Goal: Task Accomplishment & Management: Use online tool/utility

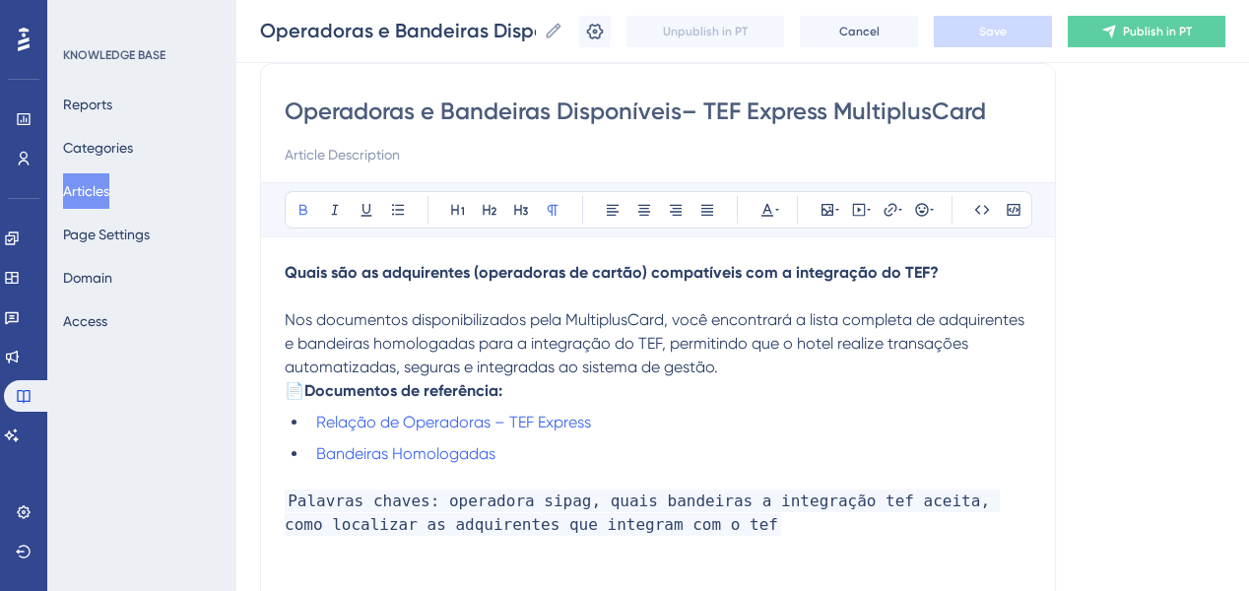
scroll to position [236, 0]
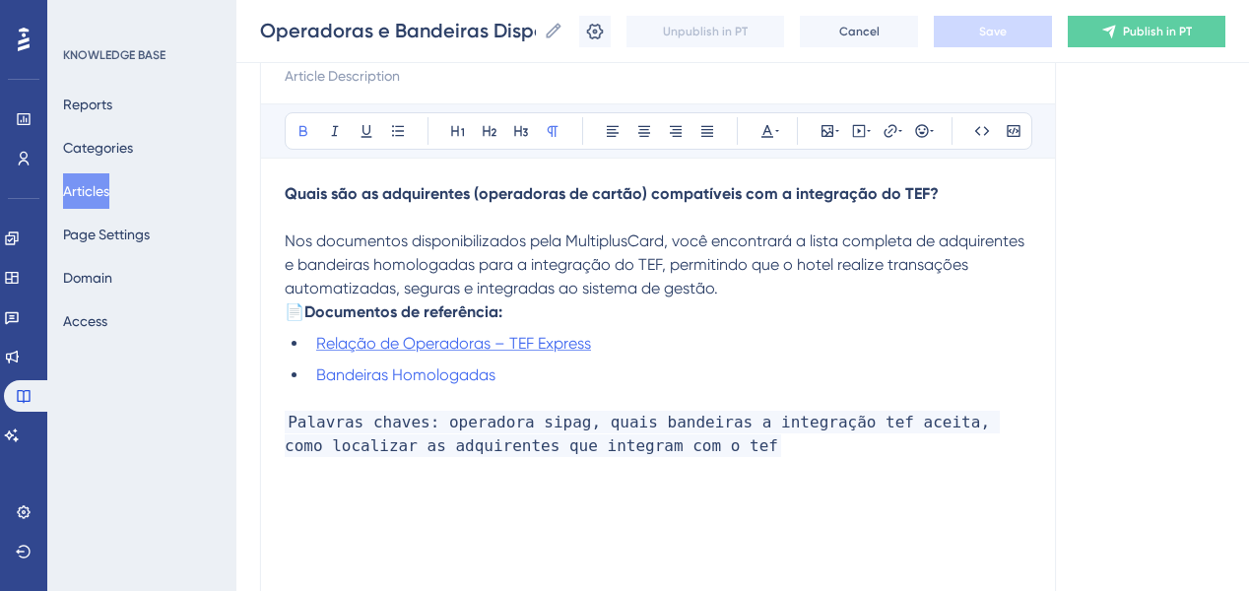
click at [406, 353] on span "Relação de Operadoras – TEF Express" at bounding box center [453, 343] width 275 height 19
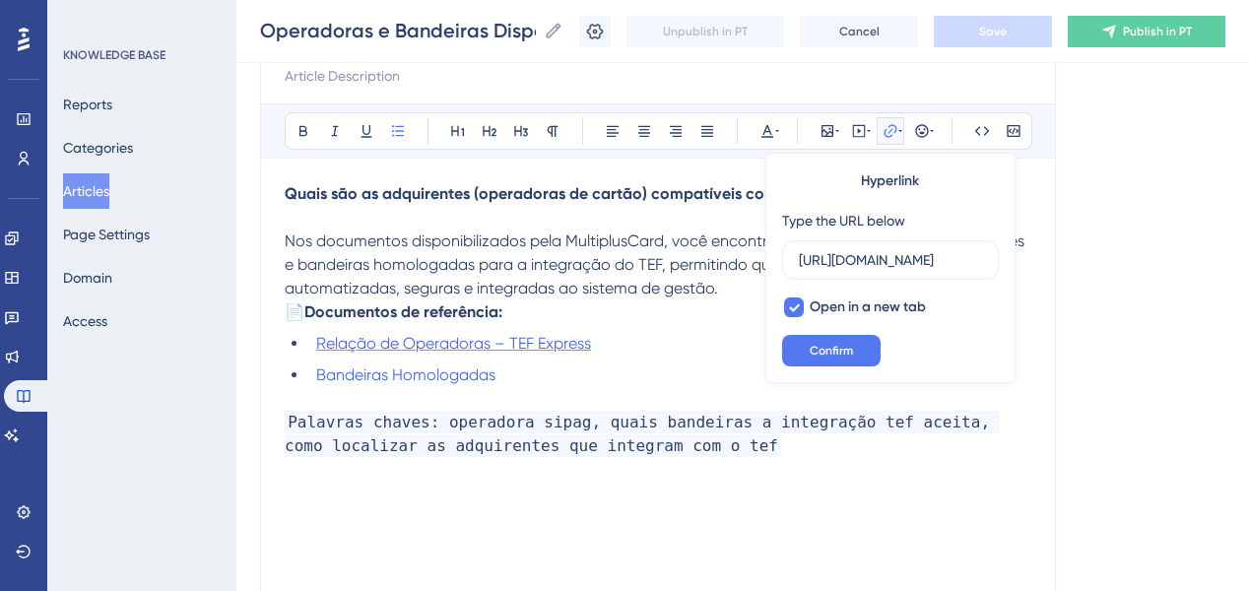
scroll to position [0, 393]
click at [833, 254] on input "[URL][DOMAIN_NAME]" at bounding box center [890, 260] width 183 height 22
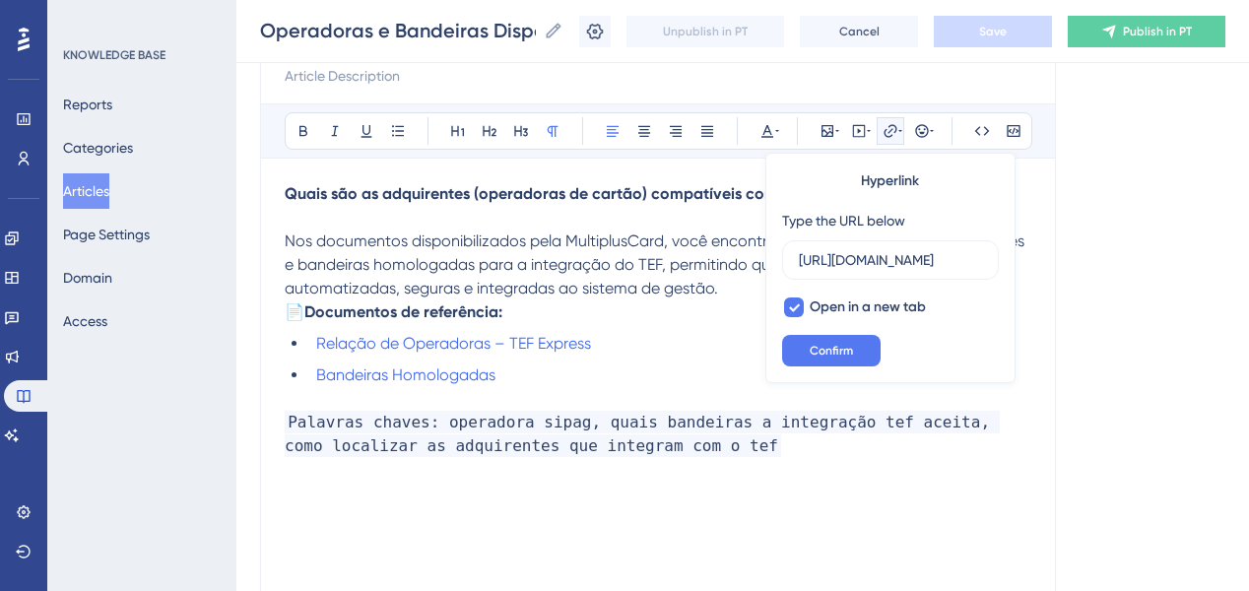
click at [574, 284] on span "Nos documentos disponibilizados pela MultiplusCard, você encontrará a lista com…" at bounding box center [657, 265] width 744 height 66
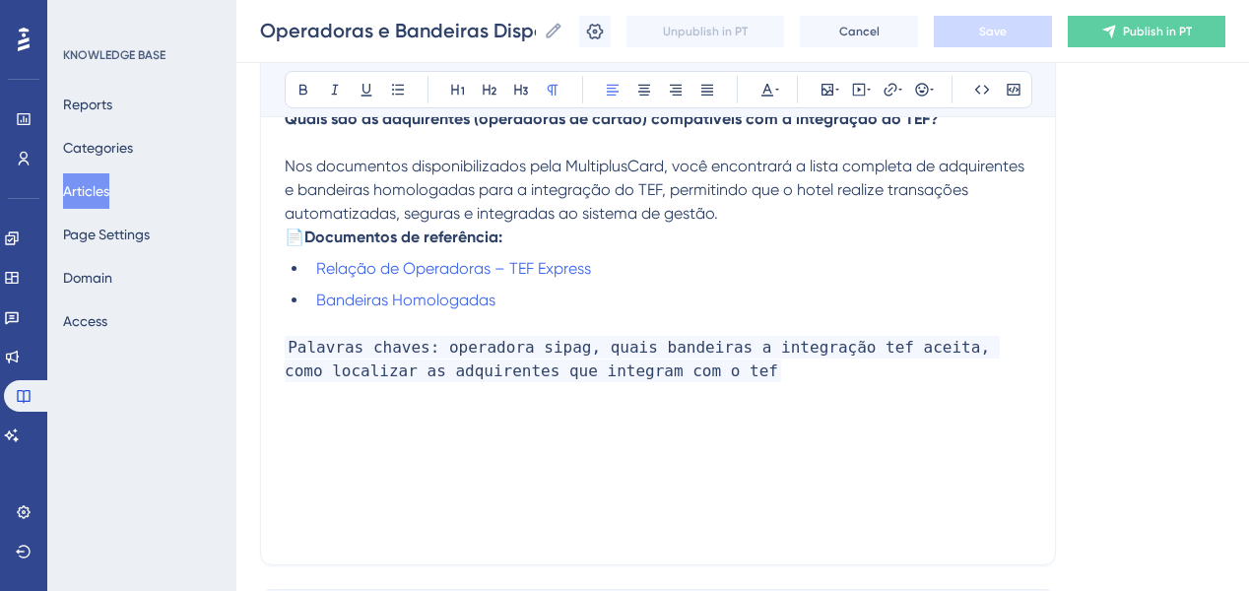
scroll to position [315, 0]
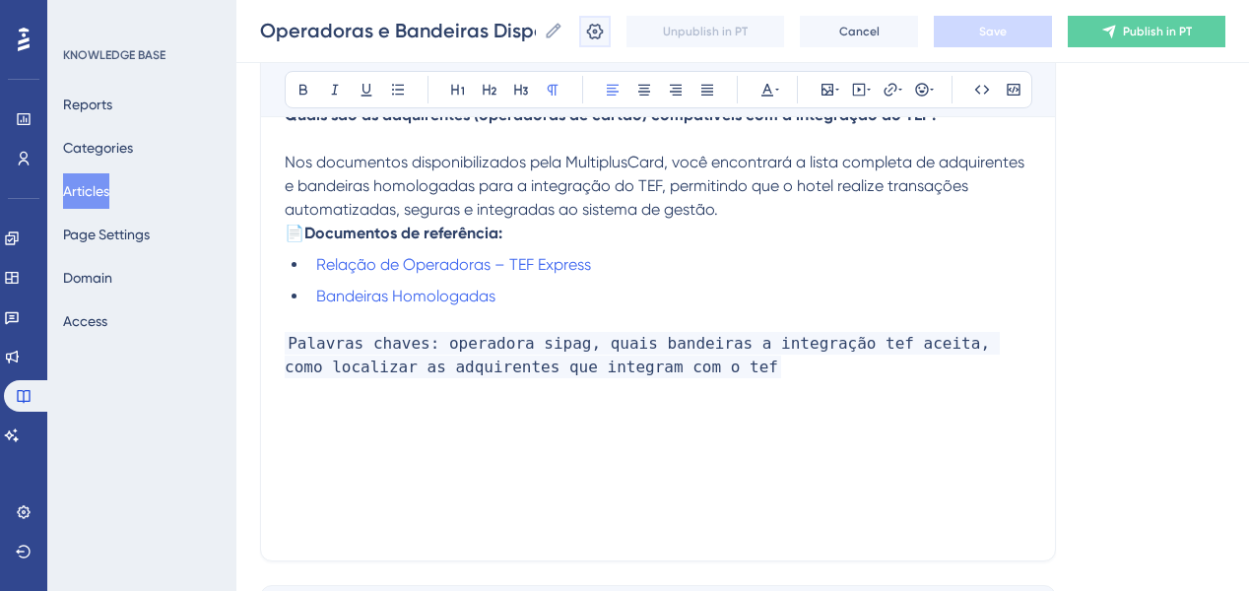
click at [605, 28] on icon at bounding box center [595, 32] width 20 height 20
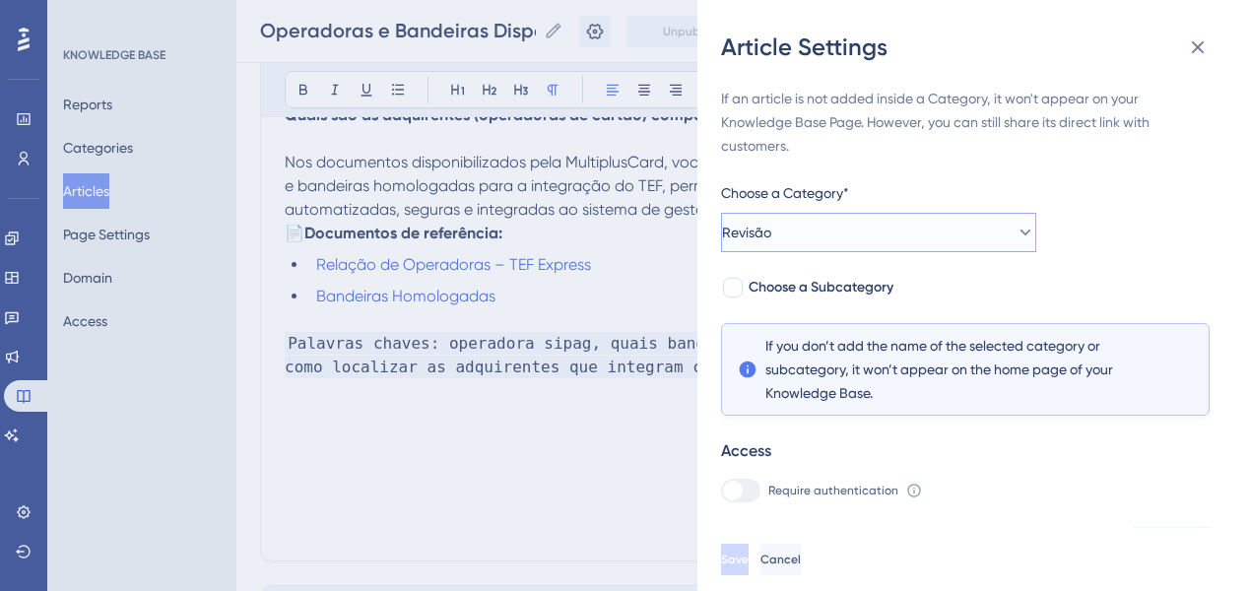
click at [928, 239] on button "Revisão" at bounding box center [878, 232] width 315 height 39
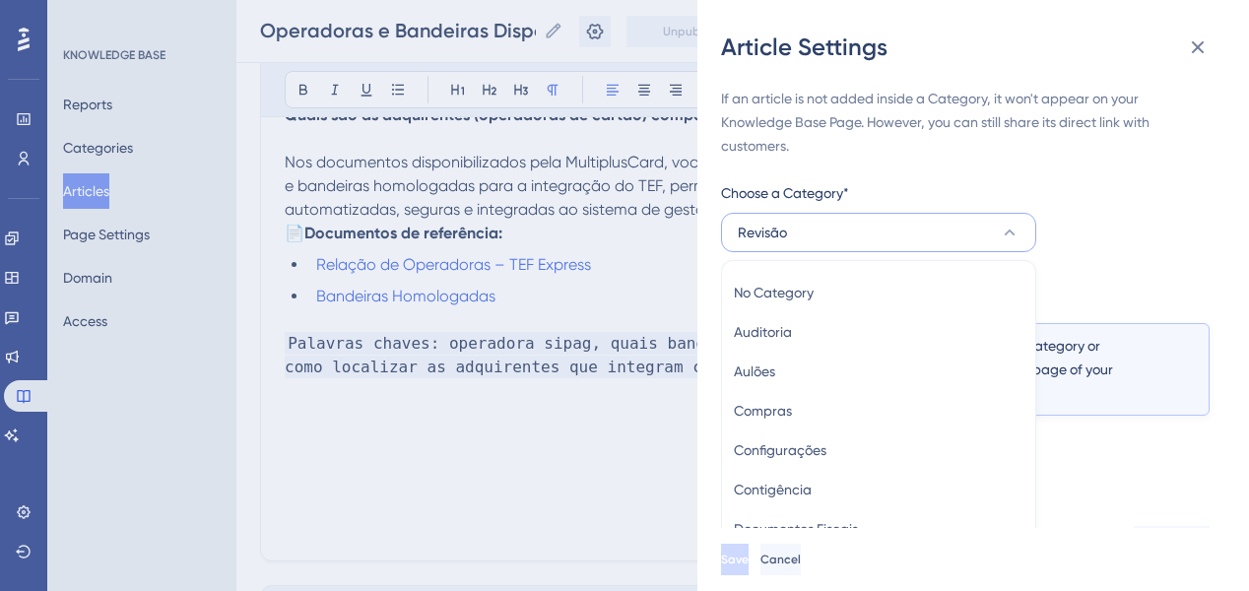
scroll to position [119, 0]
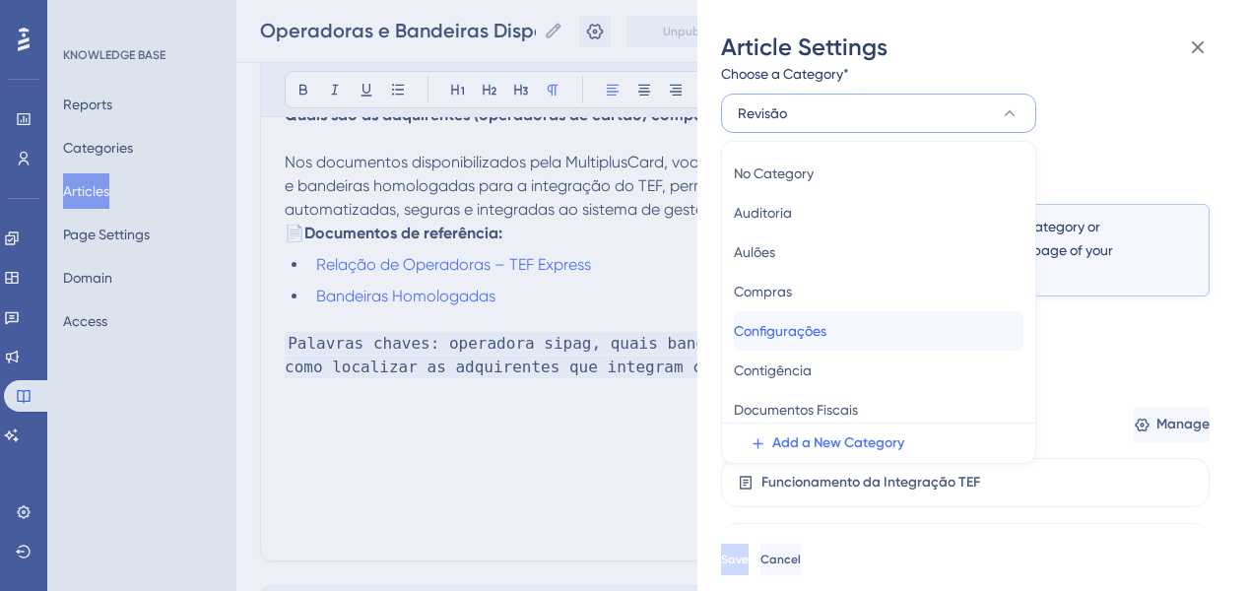
click at [876, 335] on div "Configurações Configurações" at bounding box center [879, 330] width 290 height 39
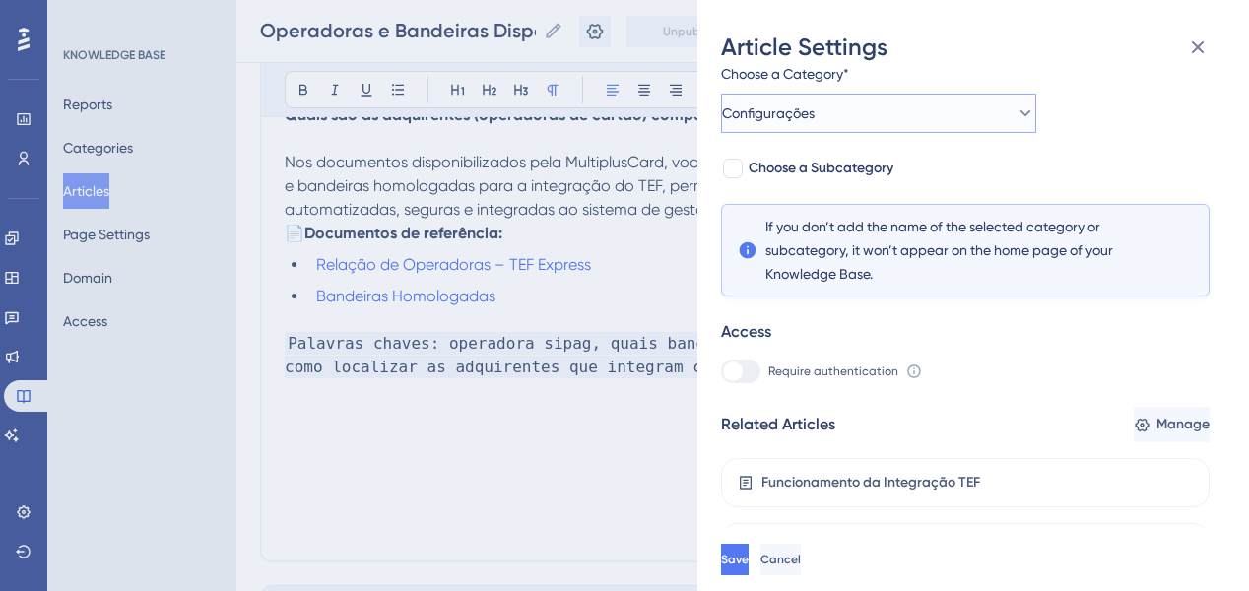
click at [863, 118] on button "Configurações" at bounding box center [878, 113] width 315 height 39
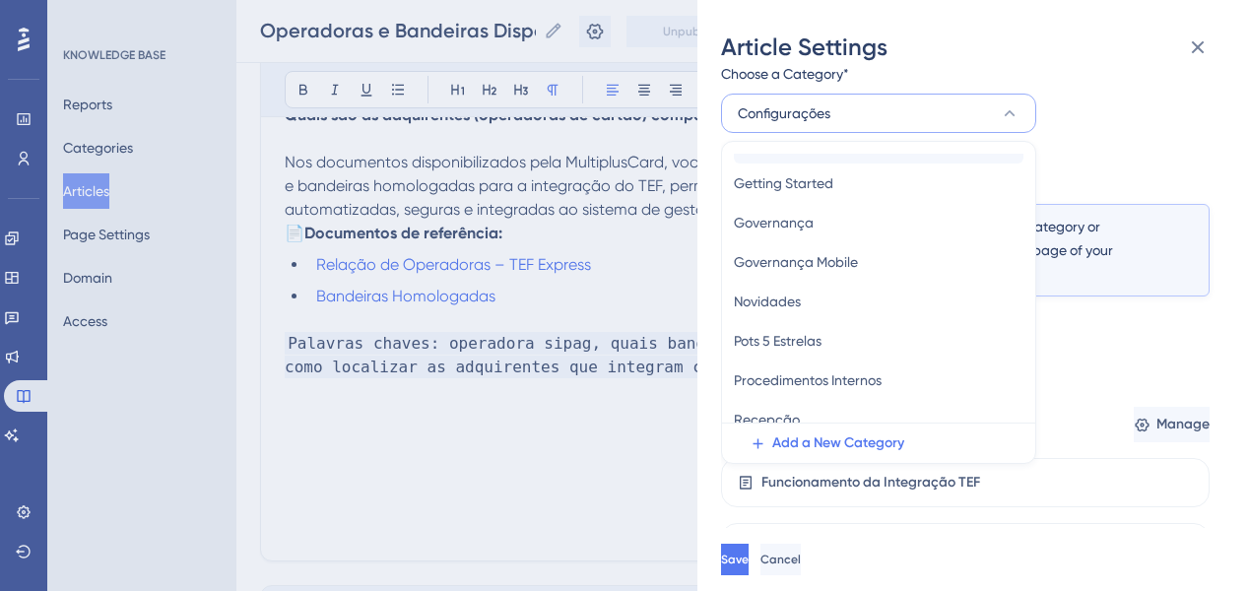
scroll to position [394, 0]
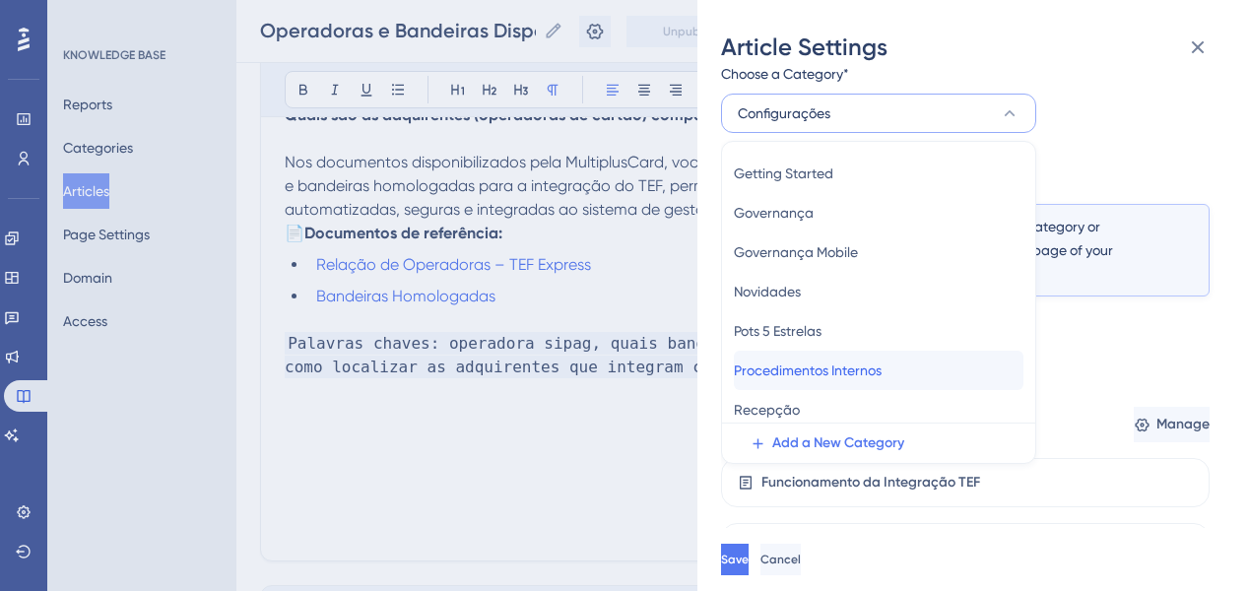
click at [880, 374] on span "Procedimentos Internos" at bounding box center [808, 371] width 148 height 24
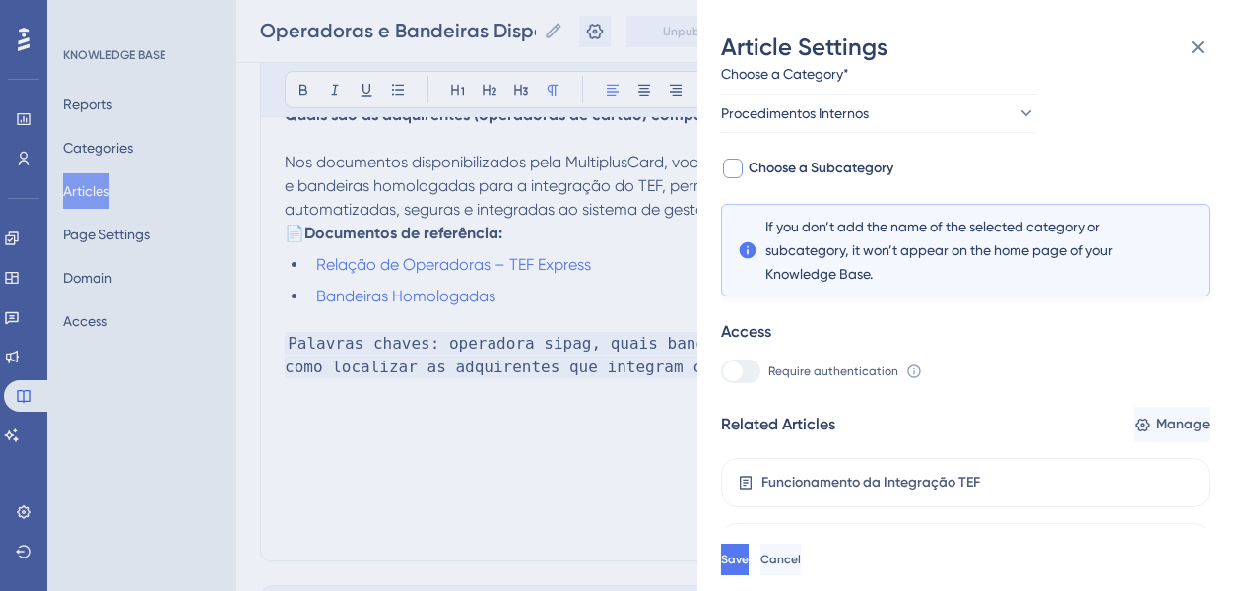
click at [807, 169] on span "Choose a Subcategory" at bounding box center [821, 169] width 145 height 24
checkbox input "true"
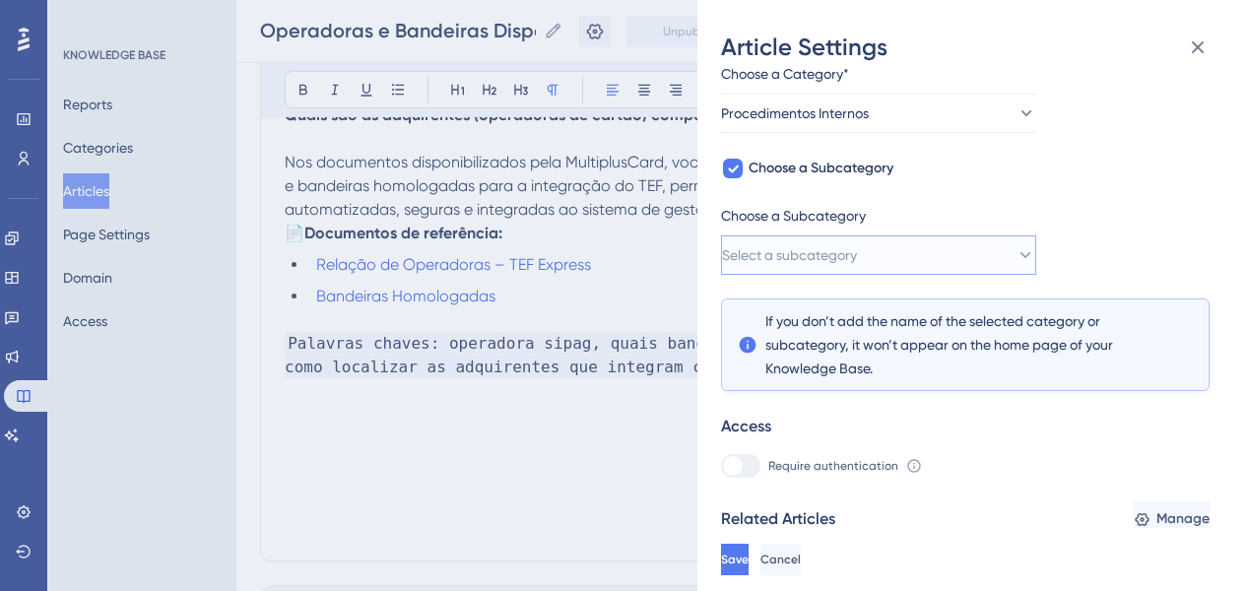
click at [832, 247] on span "Select a subcategory" at bounding box center [789, 255] width 135 height 24
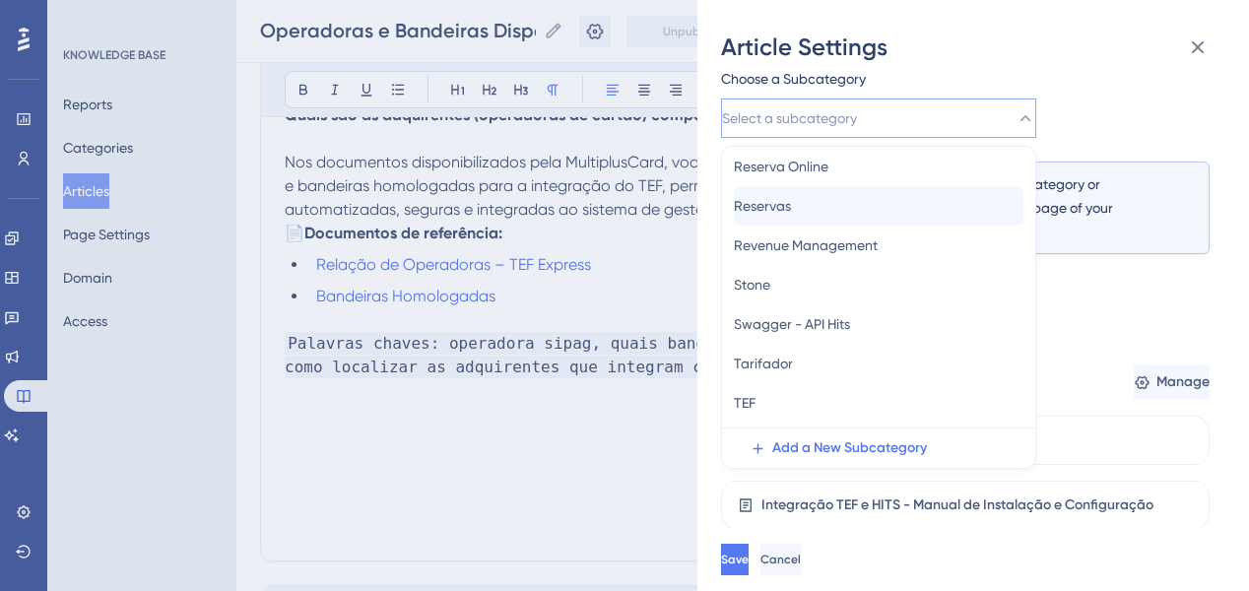
scroll to position [1267, 0]
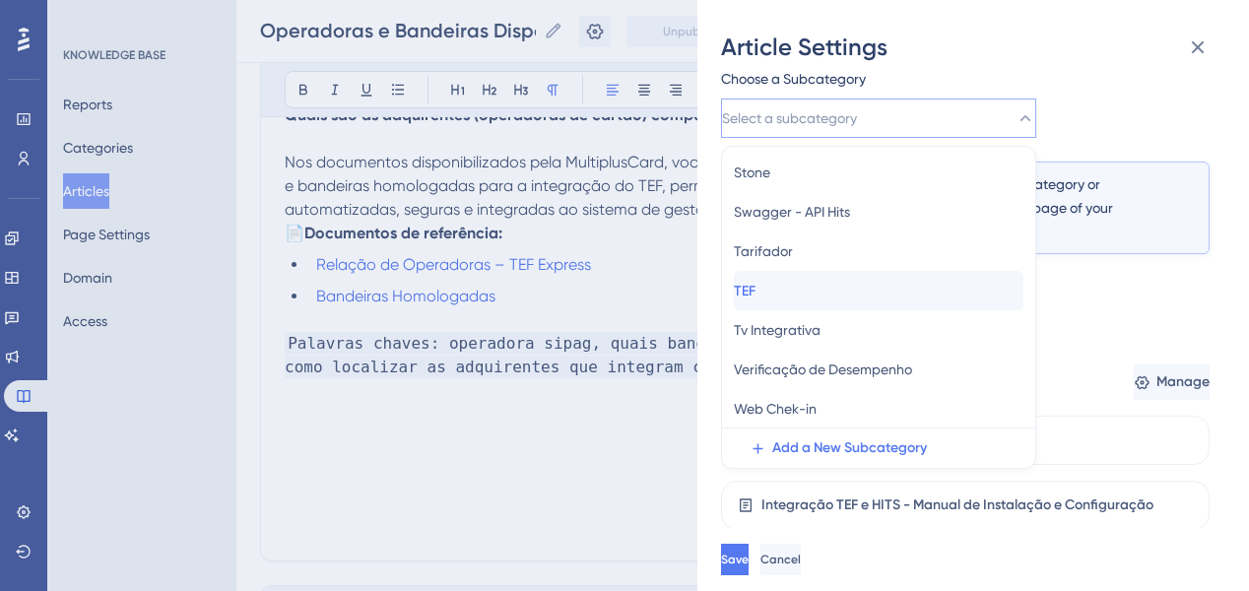
click at [816, 287] on div "TEF TEF" at bounding box center [879, 290] width 290 height 39
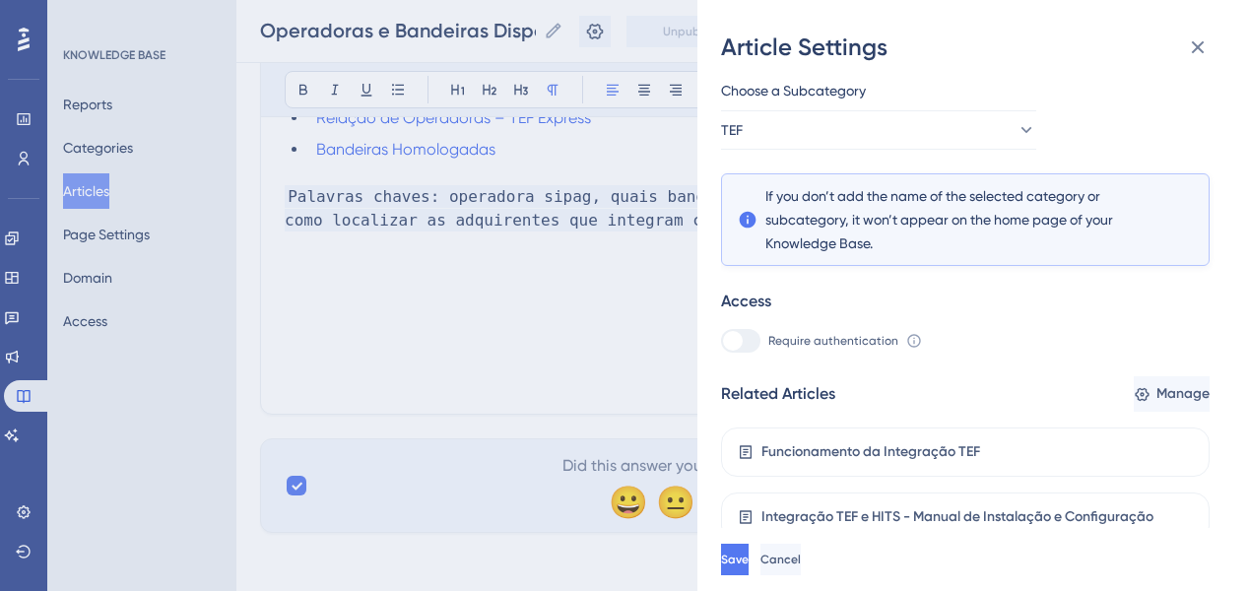
scroll to position [465, 0]
click at [751, 568] on span "Save" at bounding box center [737, 560] width 28 height 16
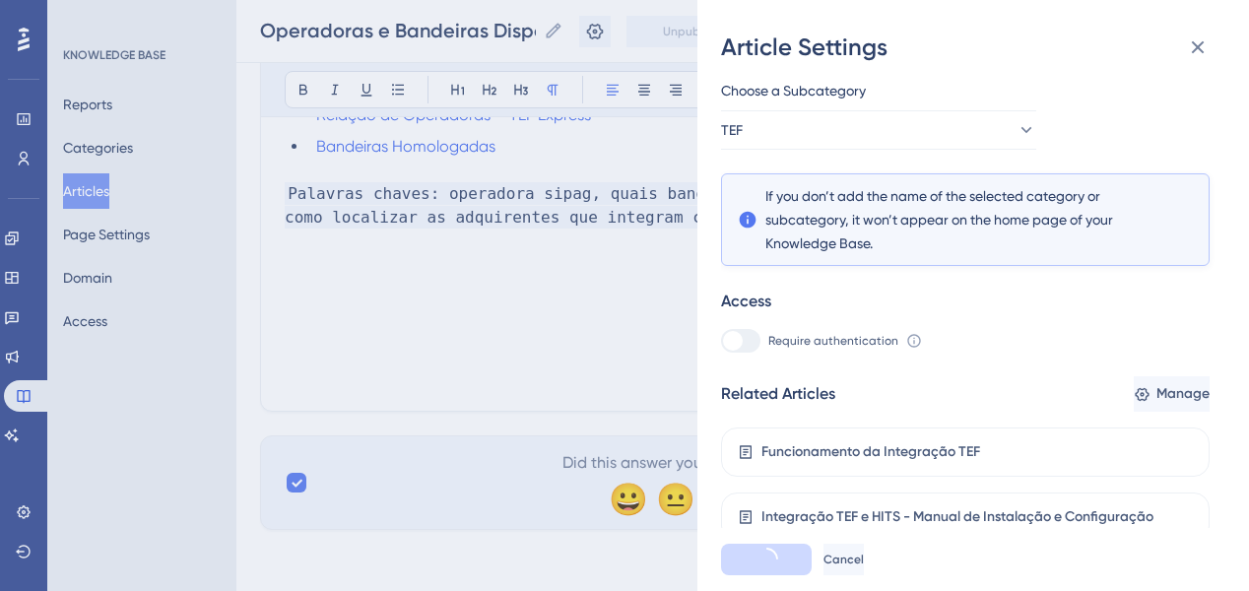
scroll to position [0, 0]
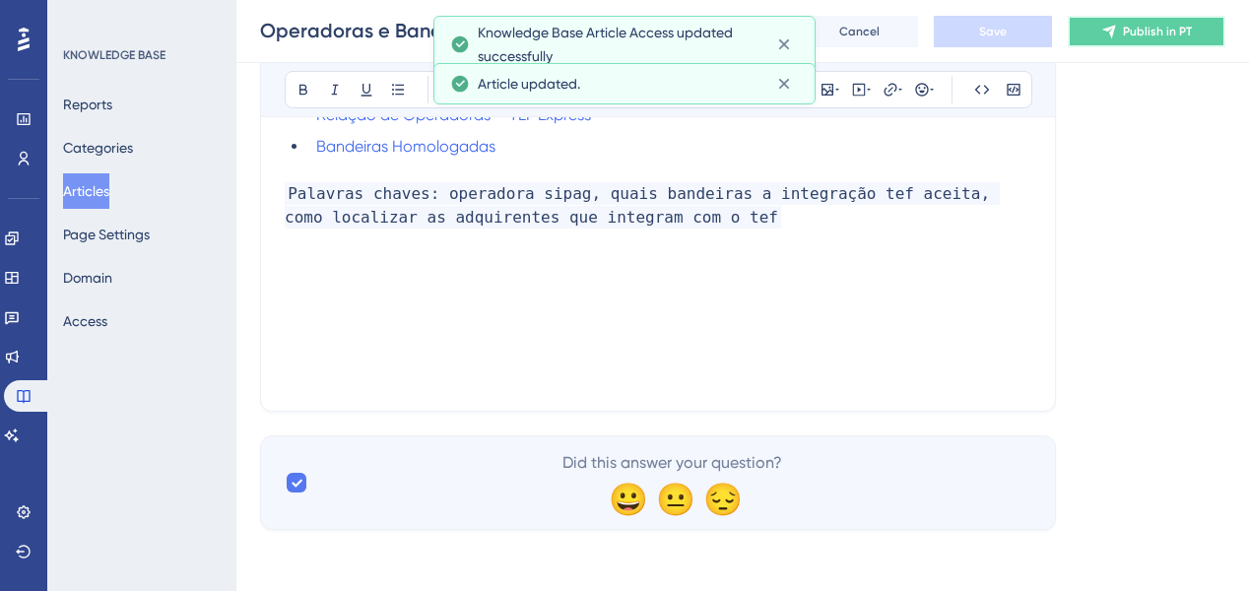
click at [1134, 26] on button "Publish in PT" at bounding box center [1147, 32] width 158 height 32
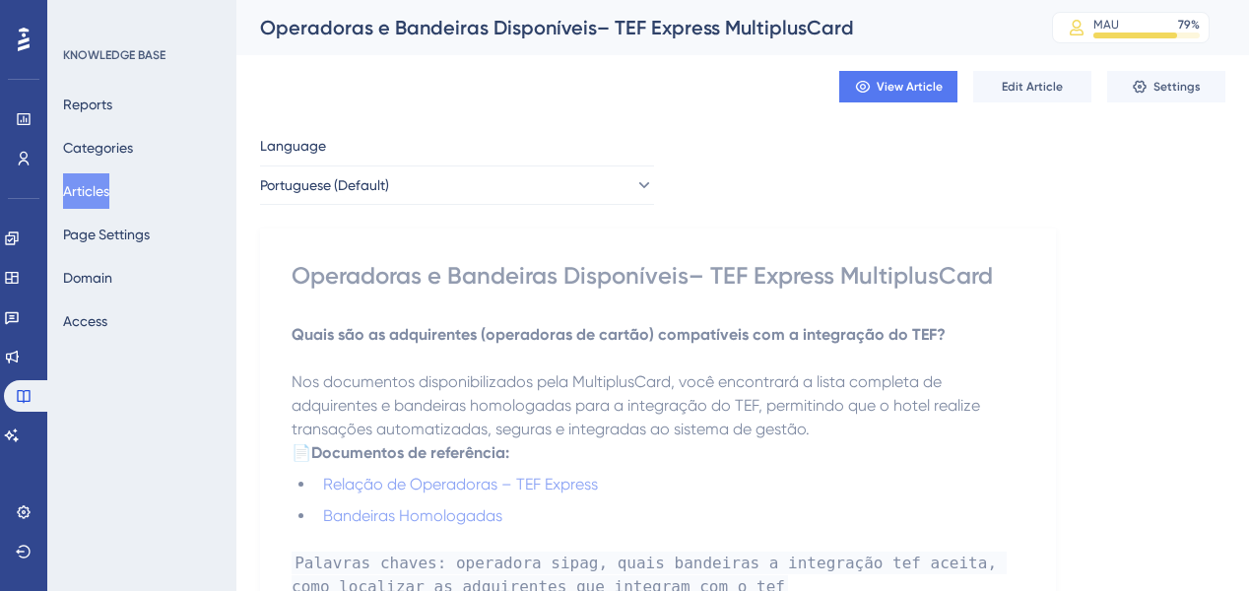
click at [105, 190] on button "Articles" at bounding box center [86, 190] width 46 height 35
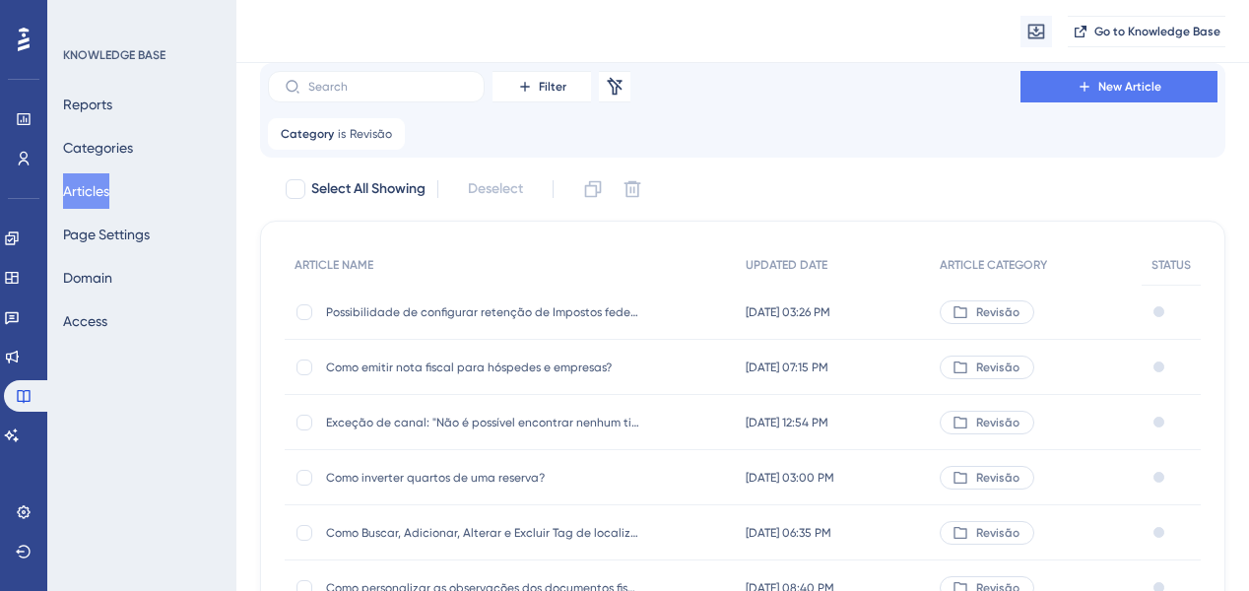
scroll to position [25, 0]
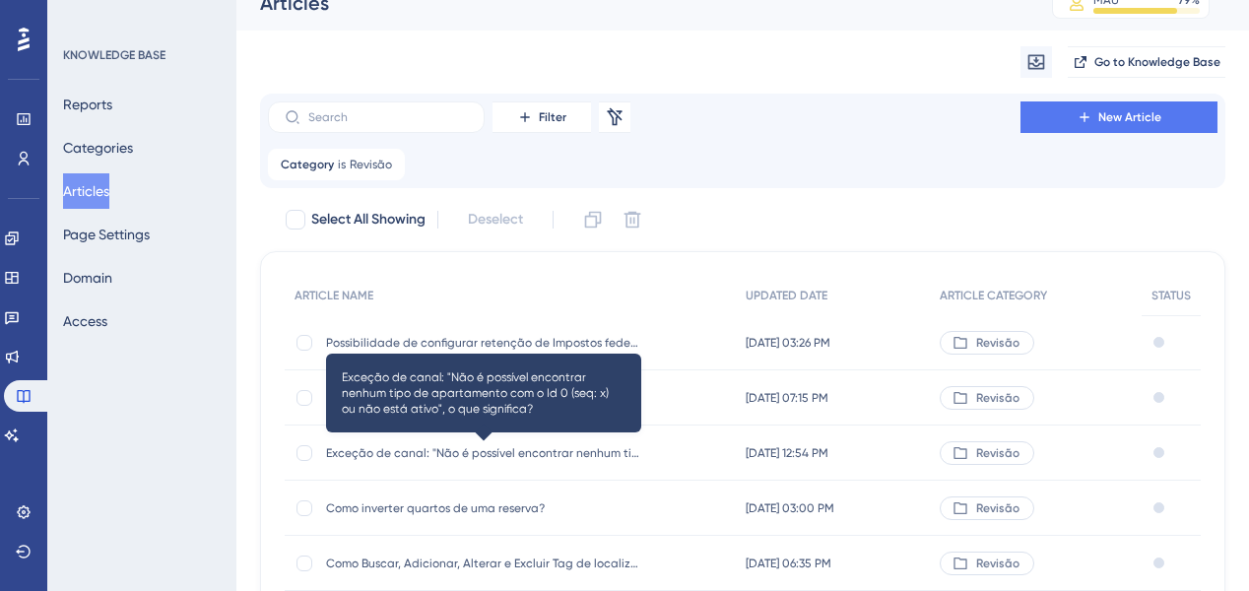
click at [425, 448] on span "Exceção de canal: "Não é possível encontrar nenhum tipo de apartamento com o Id…" at bounding box center [483, 453] width 315 height 16
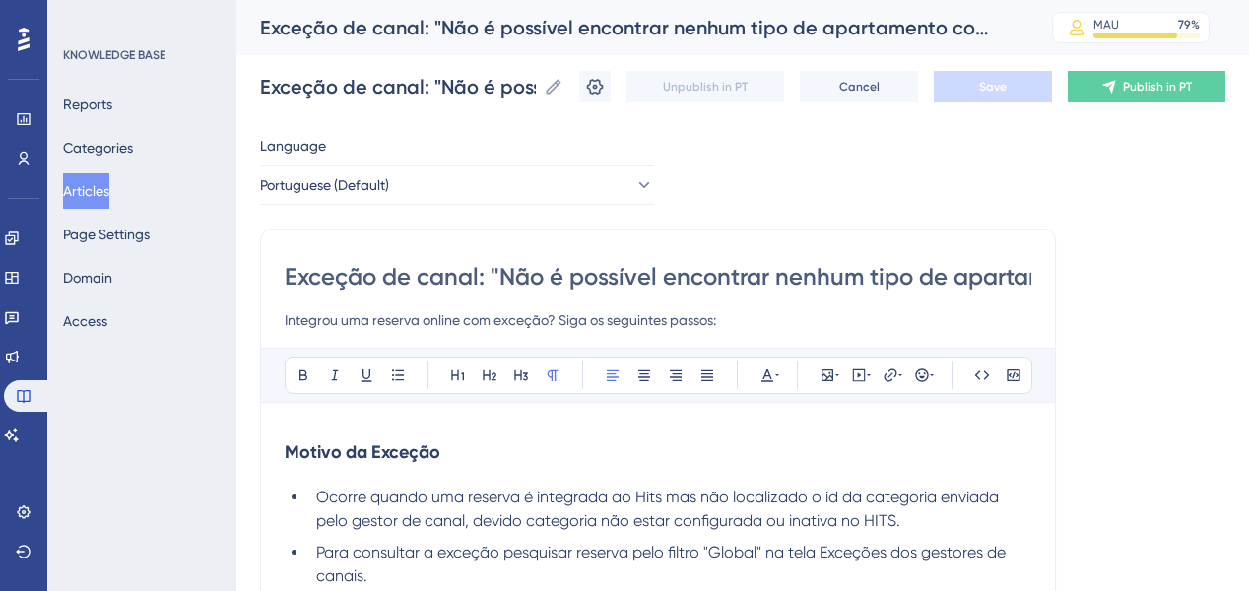
scroll to position [0, 658]
drag, startPoint x: 422, startPoint y: 278, endPoint x: 1108, endPoint y: 247, distance: 686.5
drag, startPoint x: 290, startPoint y: 323, endPoint x: 713, endPoint y: 308, distance: 424.0
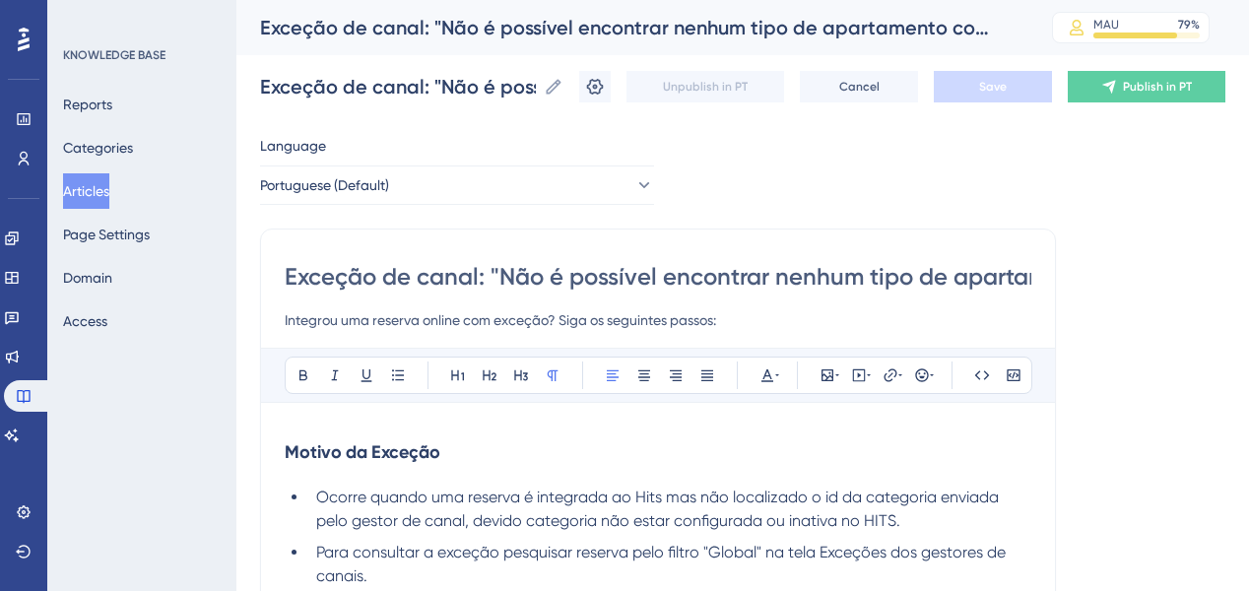
click at [713, 308] on input "Integrou uma reserva online com exceção? Siga os seguintes passos:" at bounding box center [658, 320] width 747 height 24
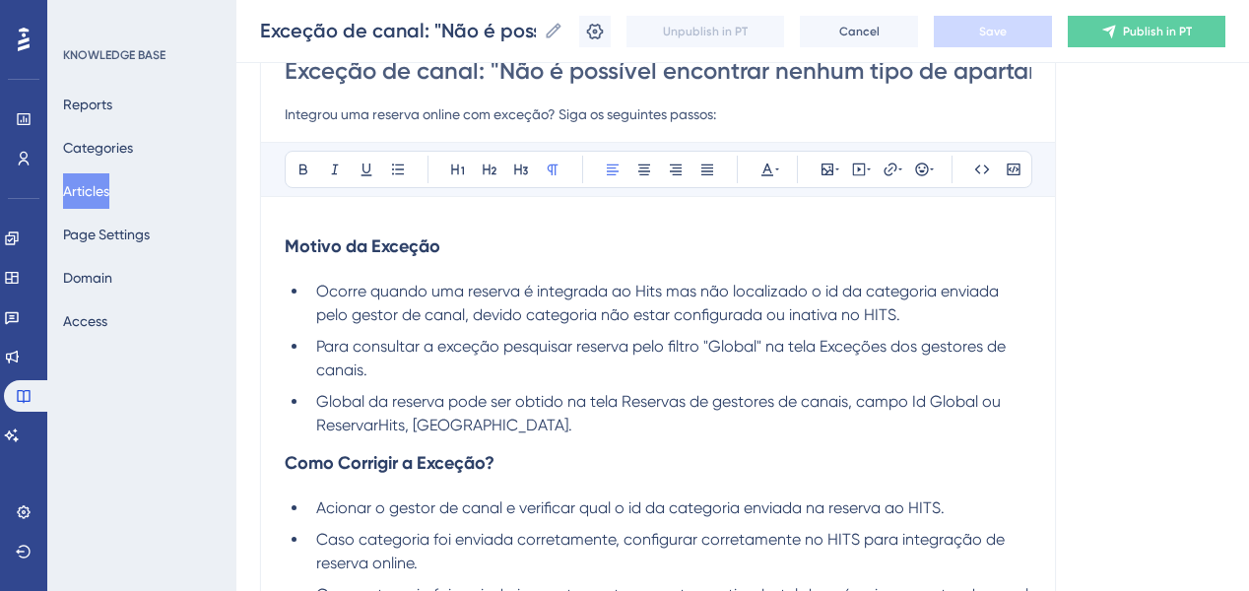
scroll to position [158, 0]
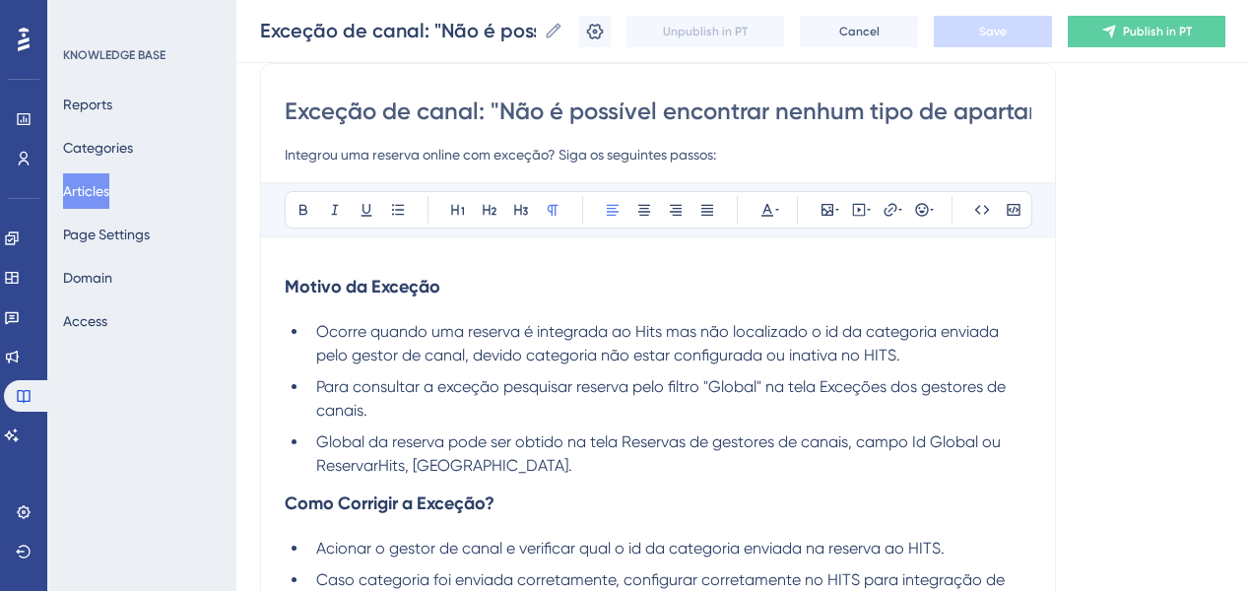
click at [381, 105] on input "Exceção de canal: "Não é possível encontrar nenhum tipo de apartamento com o Id…" at bounding box center [658, 112] width 747 height 32
click at [391, 162] on input "Integrou uma reserva online com exceção? Siga os seguintes passos:" at bounding box center [658, 155] width 747 height 24
click at [392, 162] on input "Integrou uma reserva online com exceção? Siga os seguintes passos:" at bounding box center [658, 155] width 747 height 24
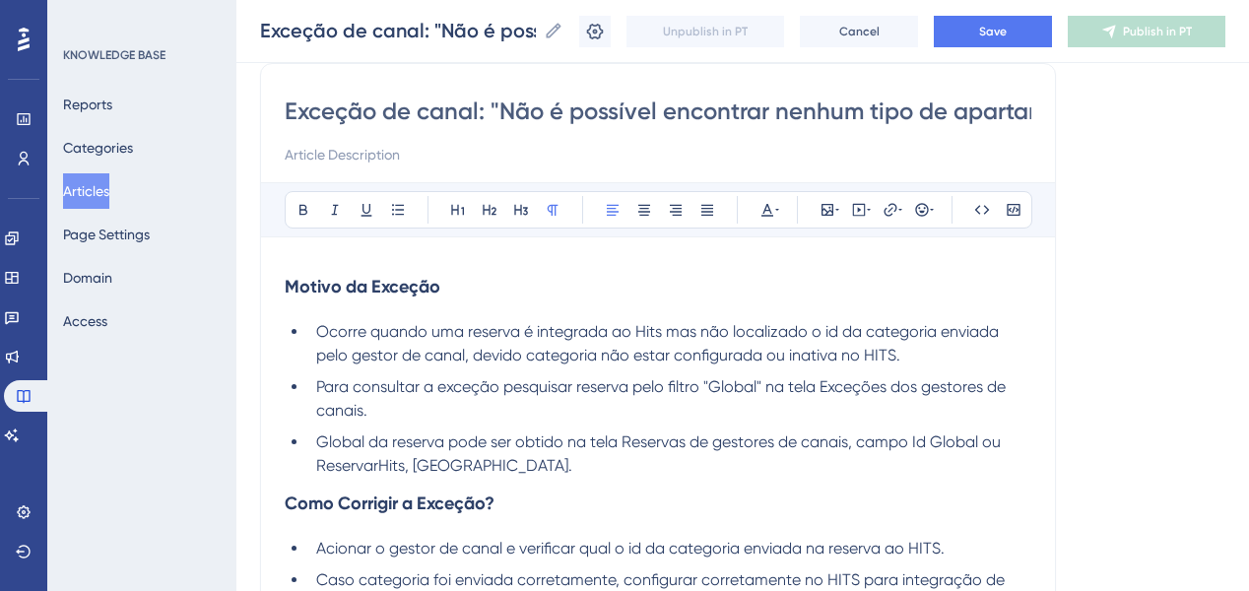
click at [448, 102] on input "Exceção de canal: "Não é possível encontrar nenhum tipo de apartamento com o Id…" at bounding box center [658, 112] width 747 height 32
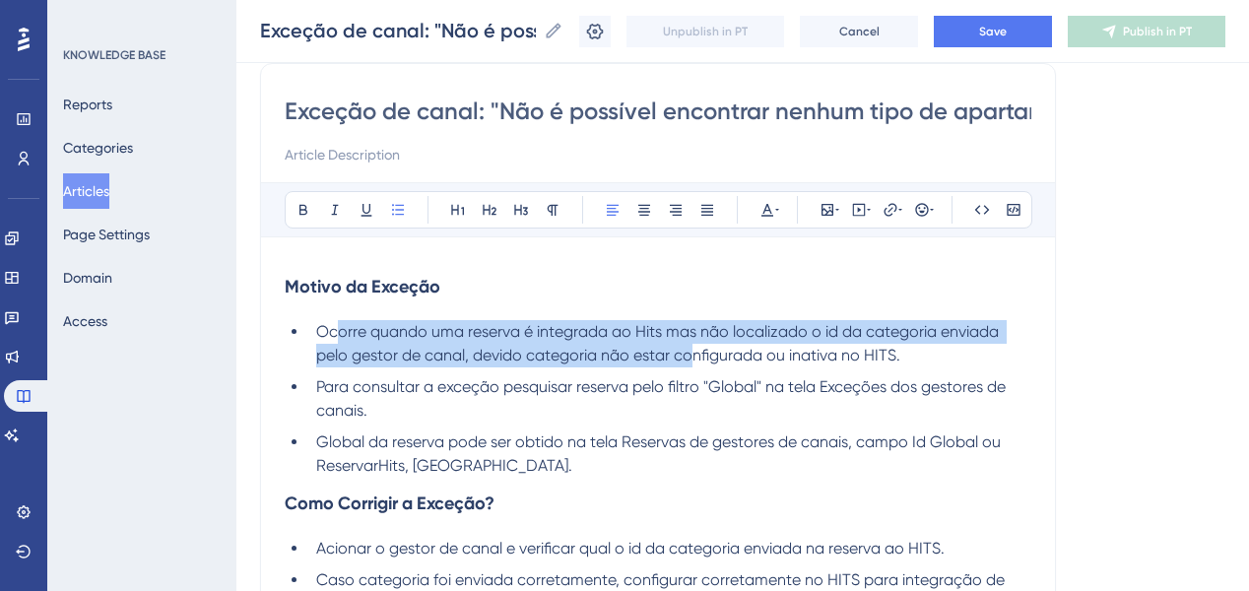
drag, startPoint x: 339, startPoint y: 334, endPoint x: 691, endPoint y: 344, distance: 351.9
click at [691, 344] on li "Ocorre quando uma reserva é integrada ao Hits mas não localizado o id da catego…" at bounding box center [669, 343] width 723 height 47
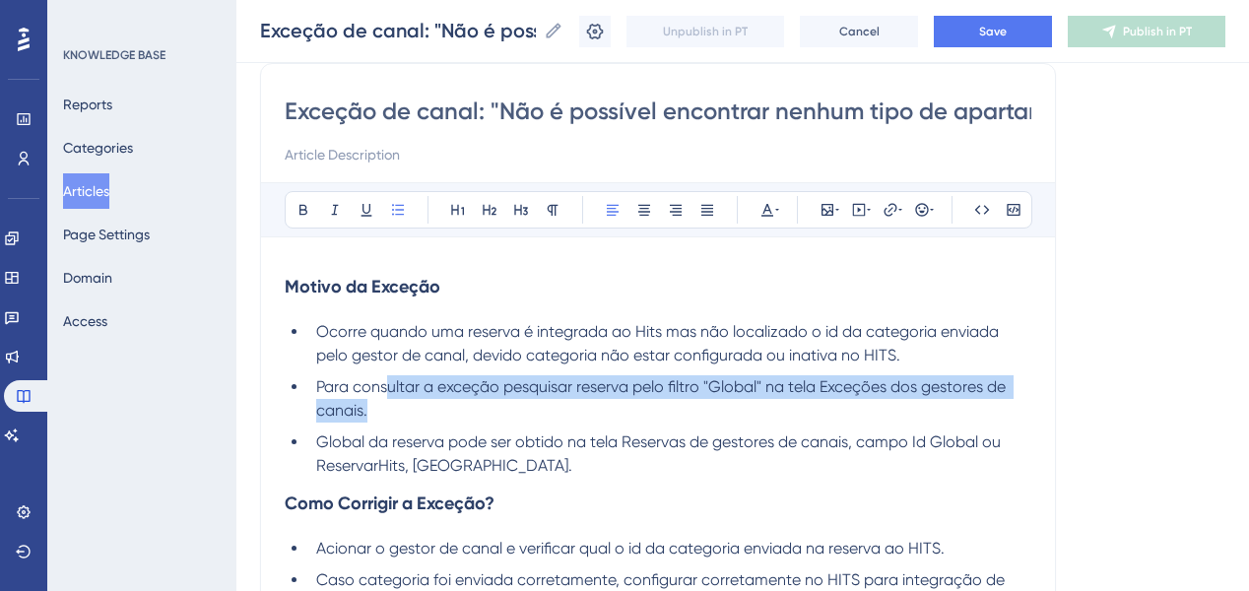
drag, startPoint x: 383, startPoint y: 389, endPoint x: 568, endPoint y: 406, distance: 185.0
click at [568, 406] on li "Para consultar a exceção pesquisar reserva pelo filtro "Global" na tela Exceçõe…" at bounding box center [669, 398] width 723 height 47
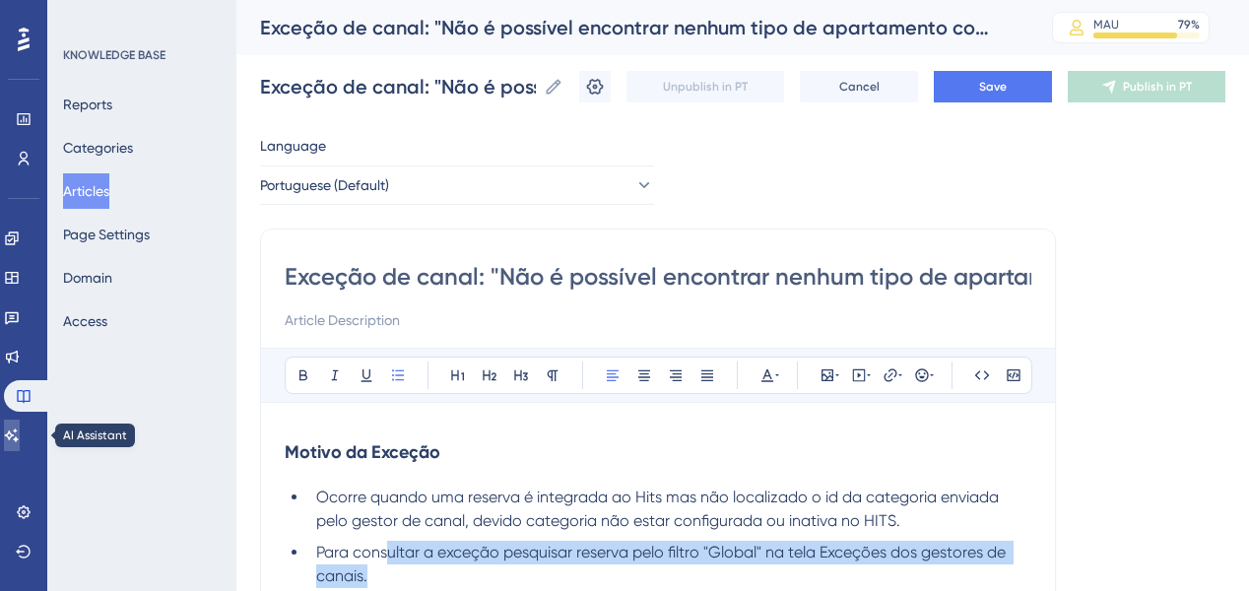
click at [19, 439] on icon at bounding box center [12, 435] width 14 height 13
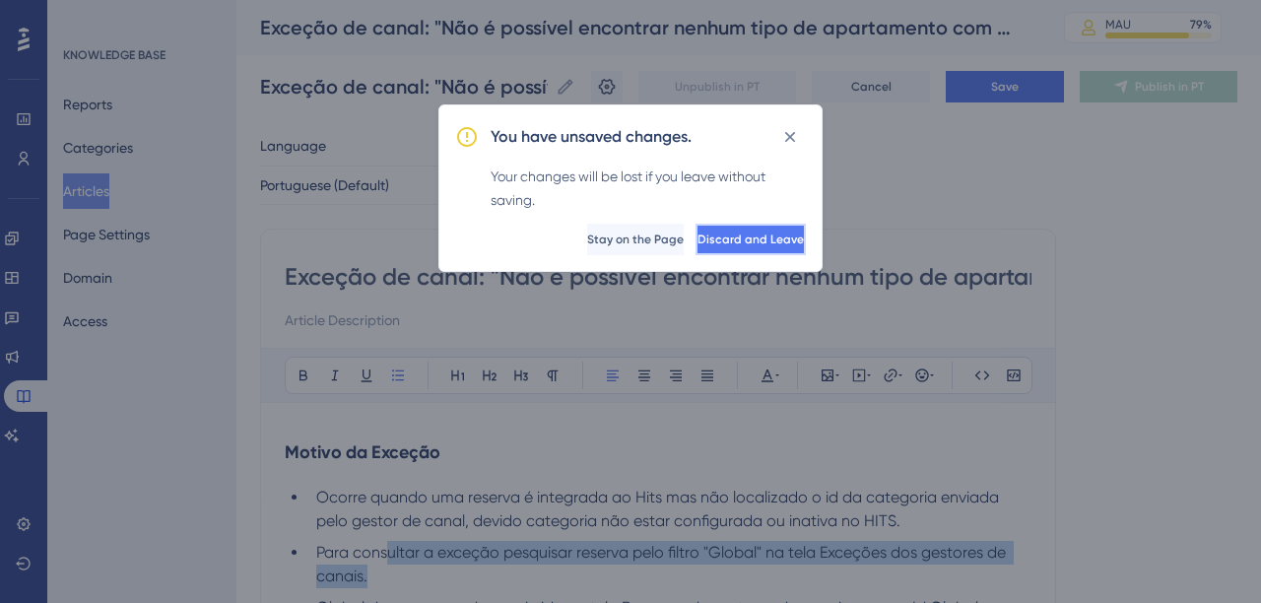
click at [698, 245] on span "Discard and Leave" at bounding box center [751, 240] width 106 height 16
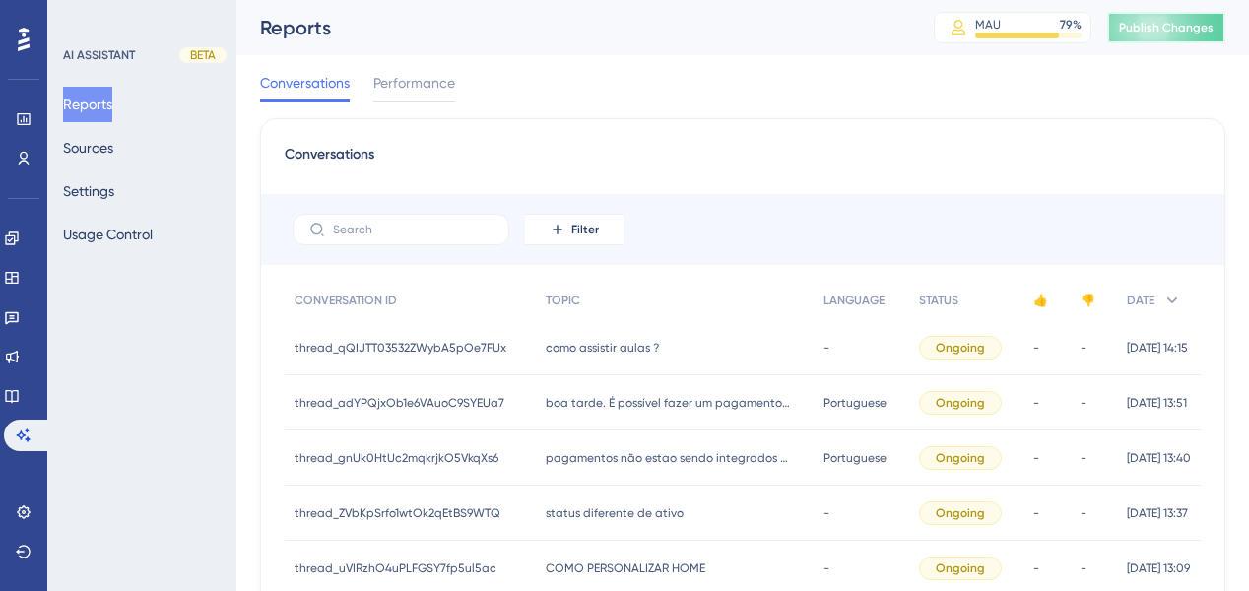
click at [1186, 26] on button "Publish Changes" at bounding box center [1167, 28] width 118 height 32
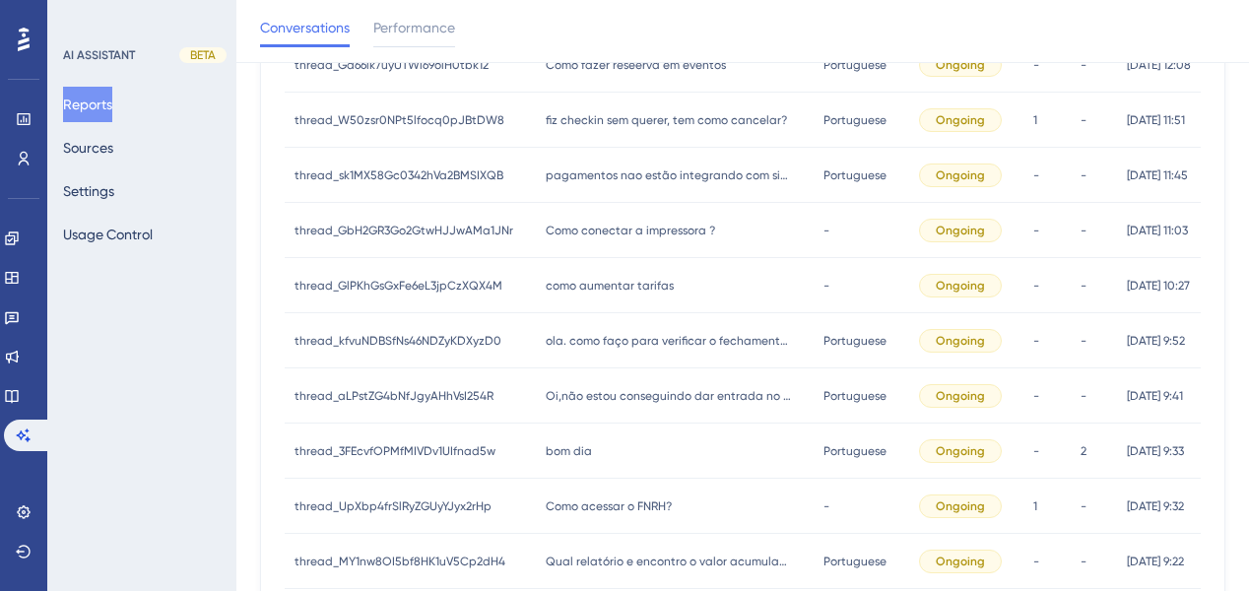
scroll to position [517, 0]
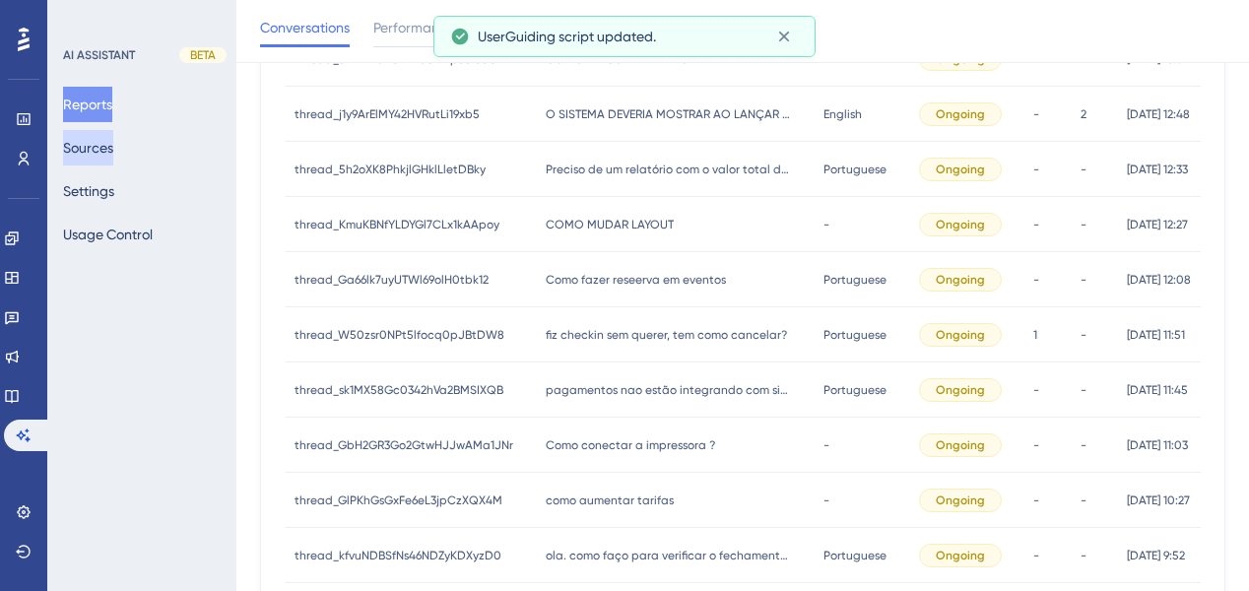
click at [98, 149] on button "Sources" at bounding box center [88, 147] width 50 height 35
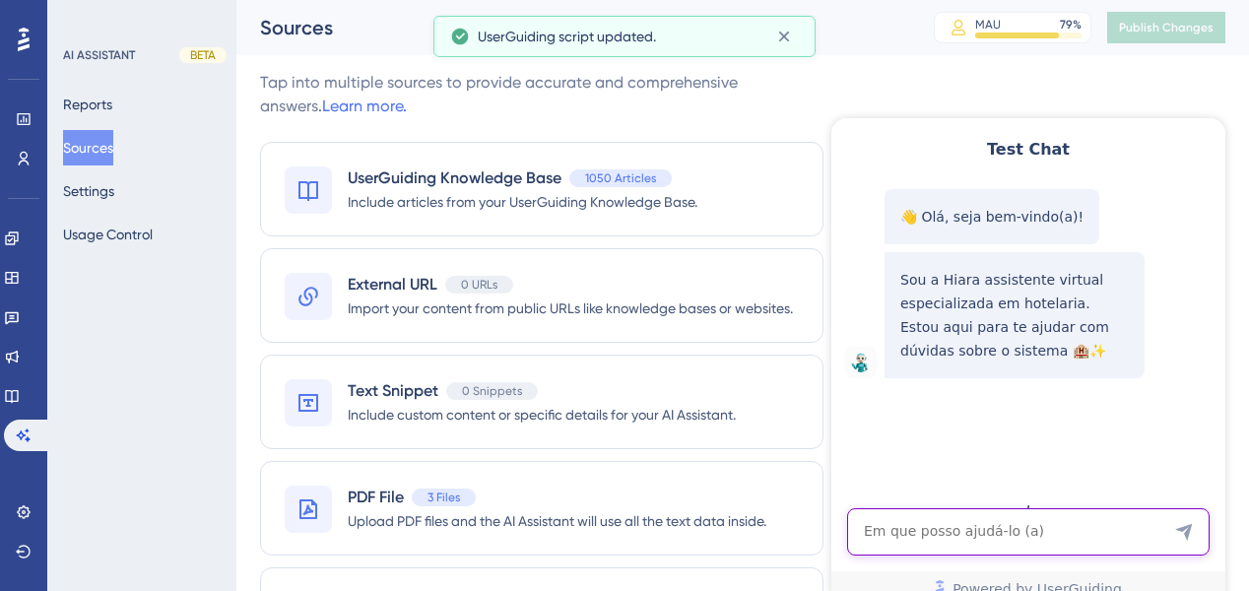
click at [950, 536] on textarea "AI Assistant Text Input" at bounding box center [1028, 531] width 363 height 47
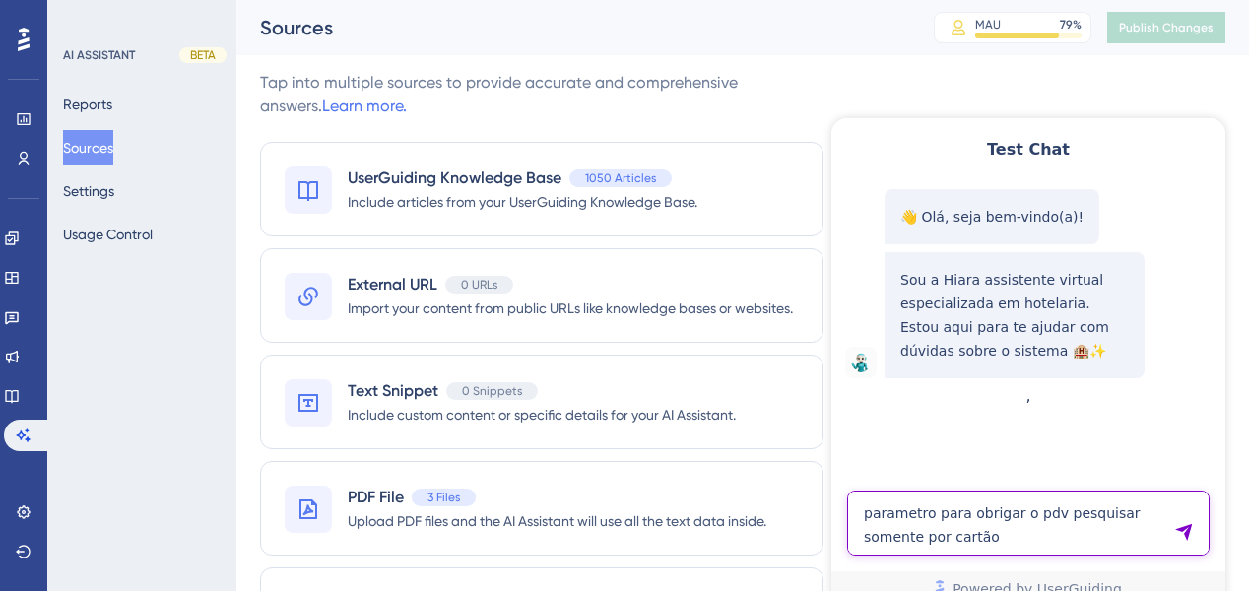
type textarea "parametro para obrigar o pdv pesquisar somente por cartão"
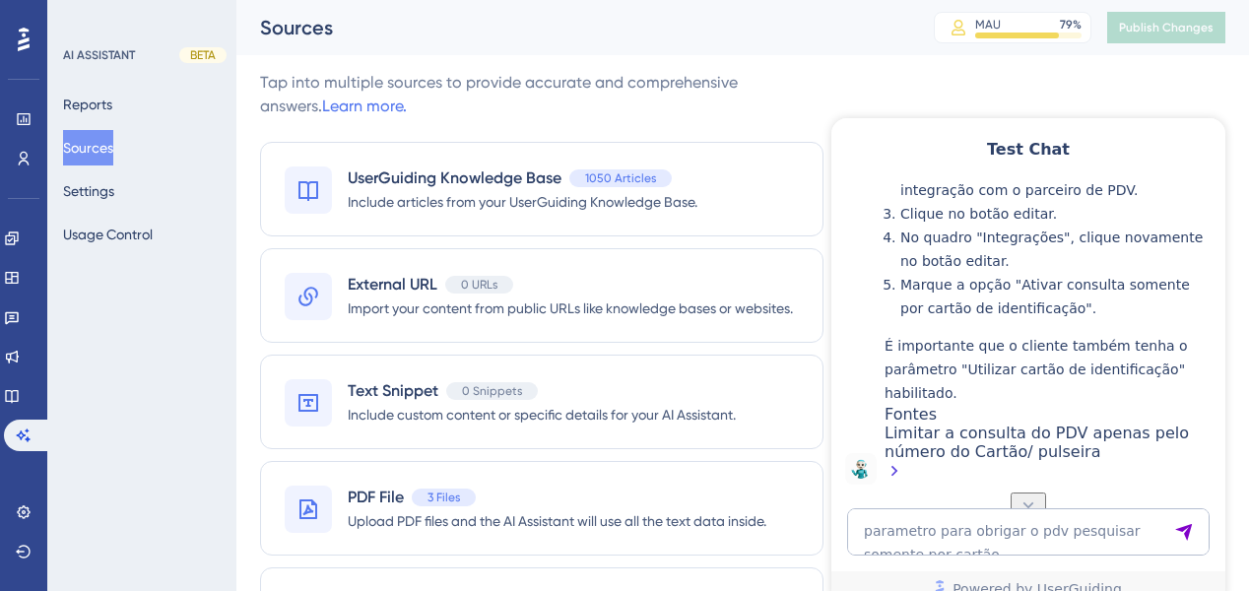
scroll to position [562, 0]
